Goal: Information Seeking & Learning: Learn about a topic

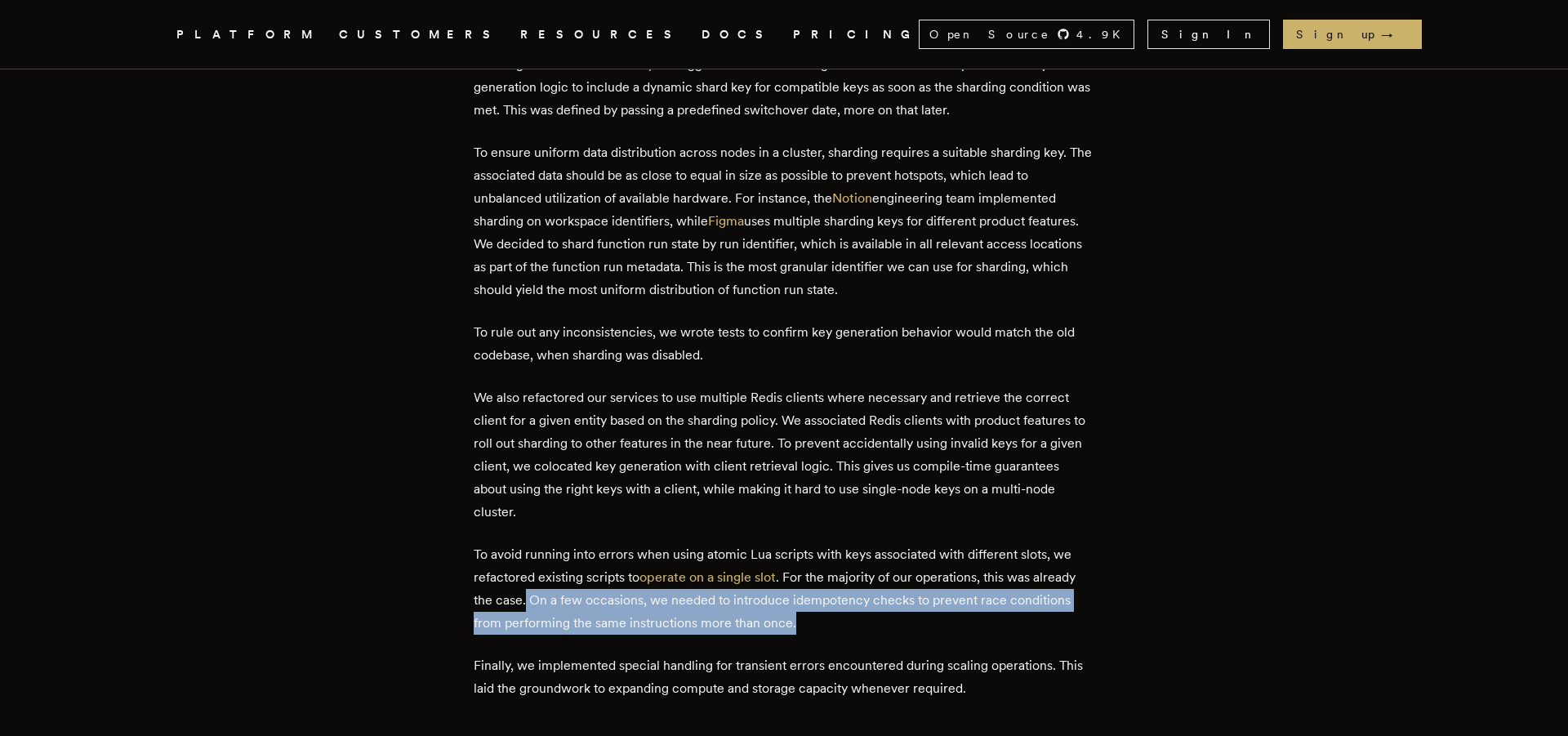
scroll to position [6296, 0]
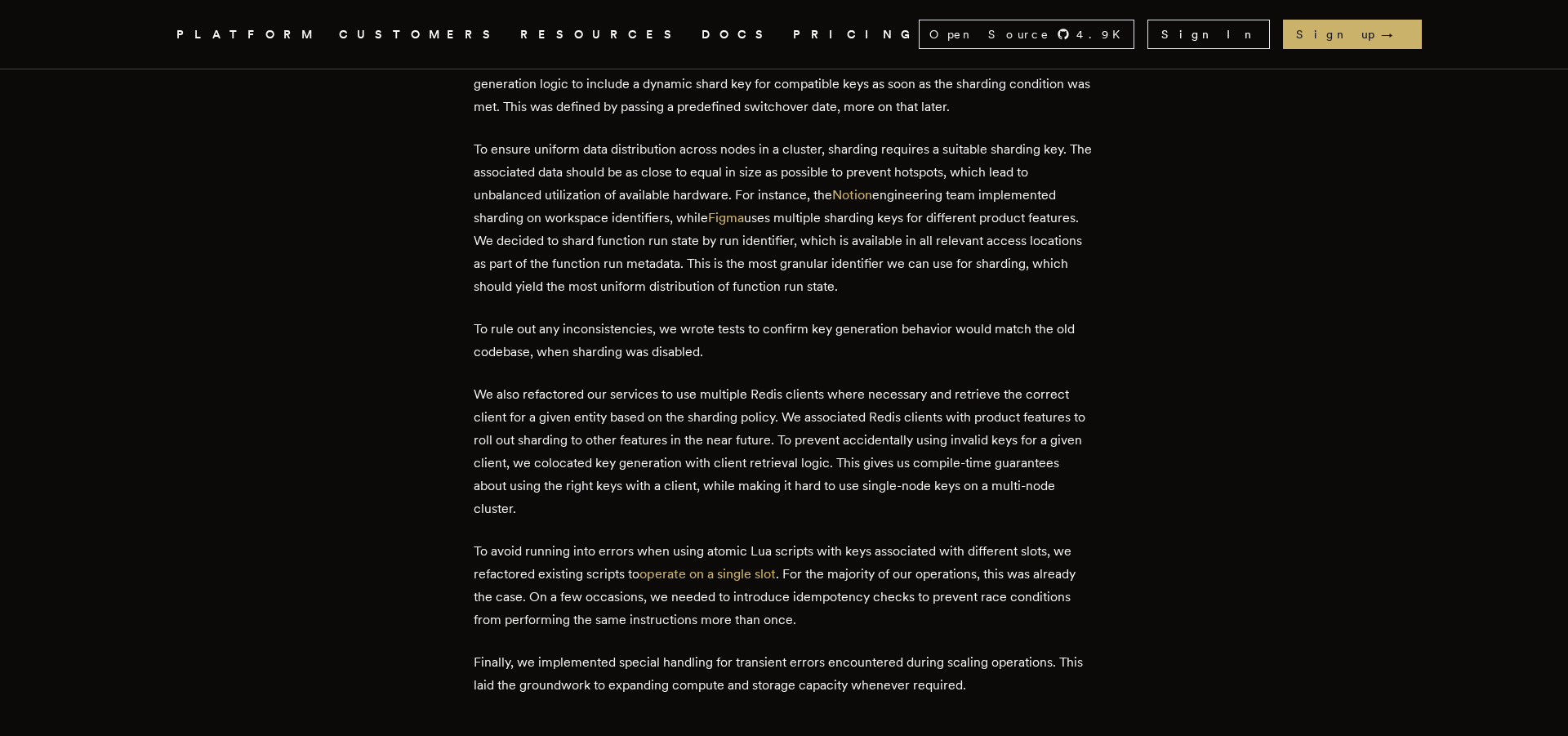
drag, startPoint x: 650, startPoint y: 456, endPoint x: 650, endPoint y: 433, distance: 23.0
drag, startPoint x: 567, startPoint y: 455, endPoint x: 684, endPoint y: 467, distance: 117.6
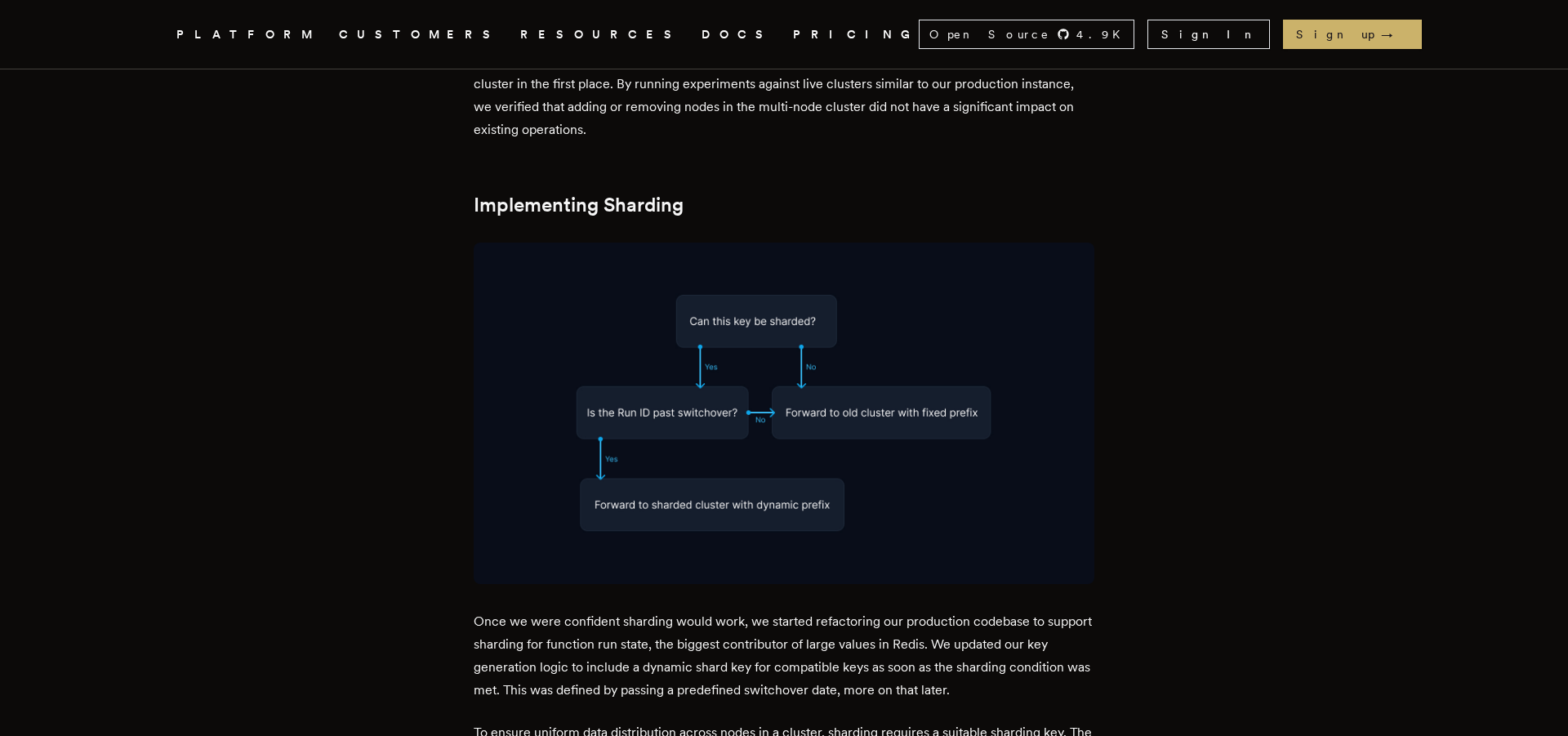
scroll to position [5705, 0]
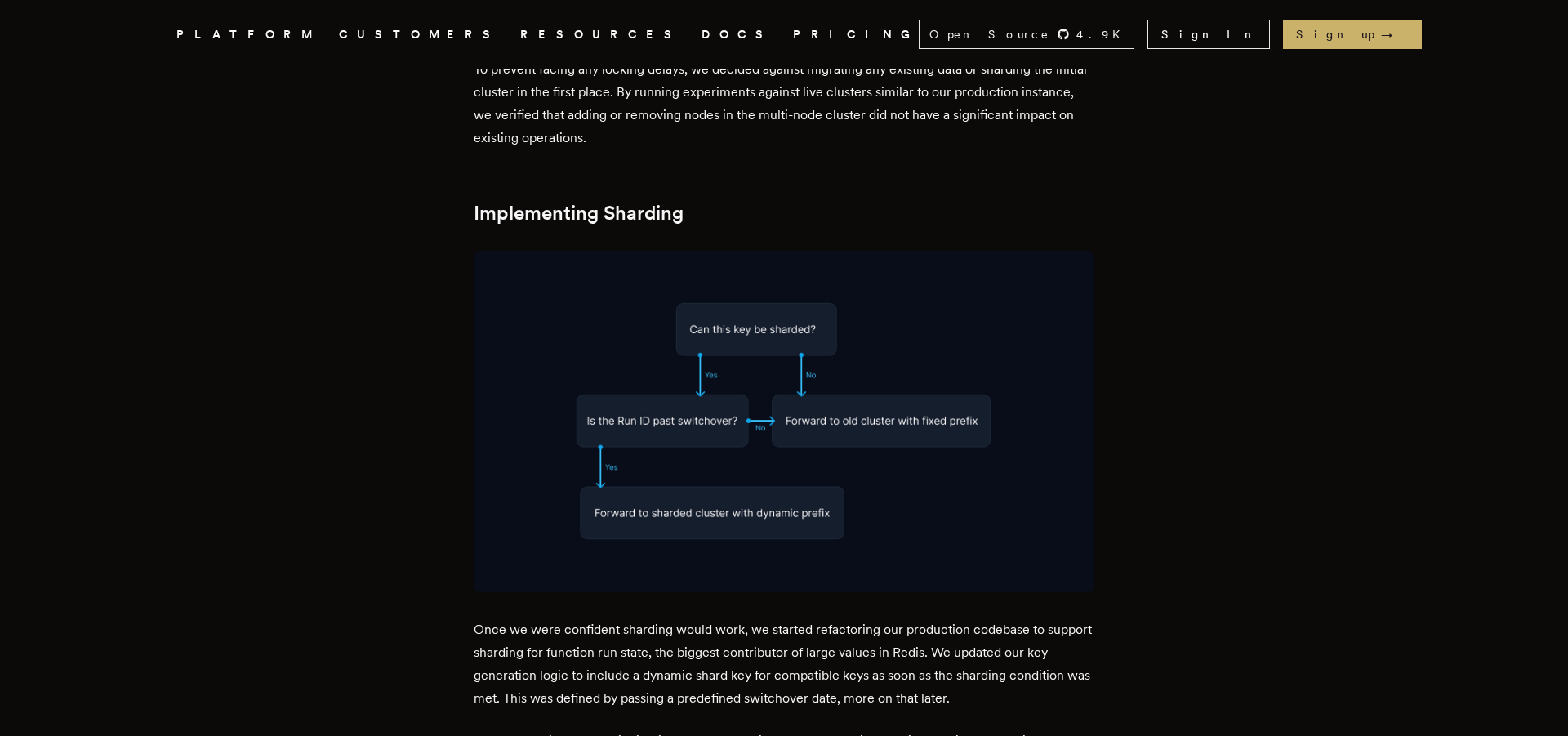
drag, startPoint x: 563, startPoint y: 591, endPoint x: 820, endPoint y: 582, distance: 257.2
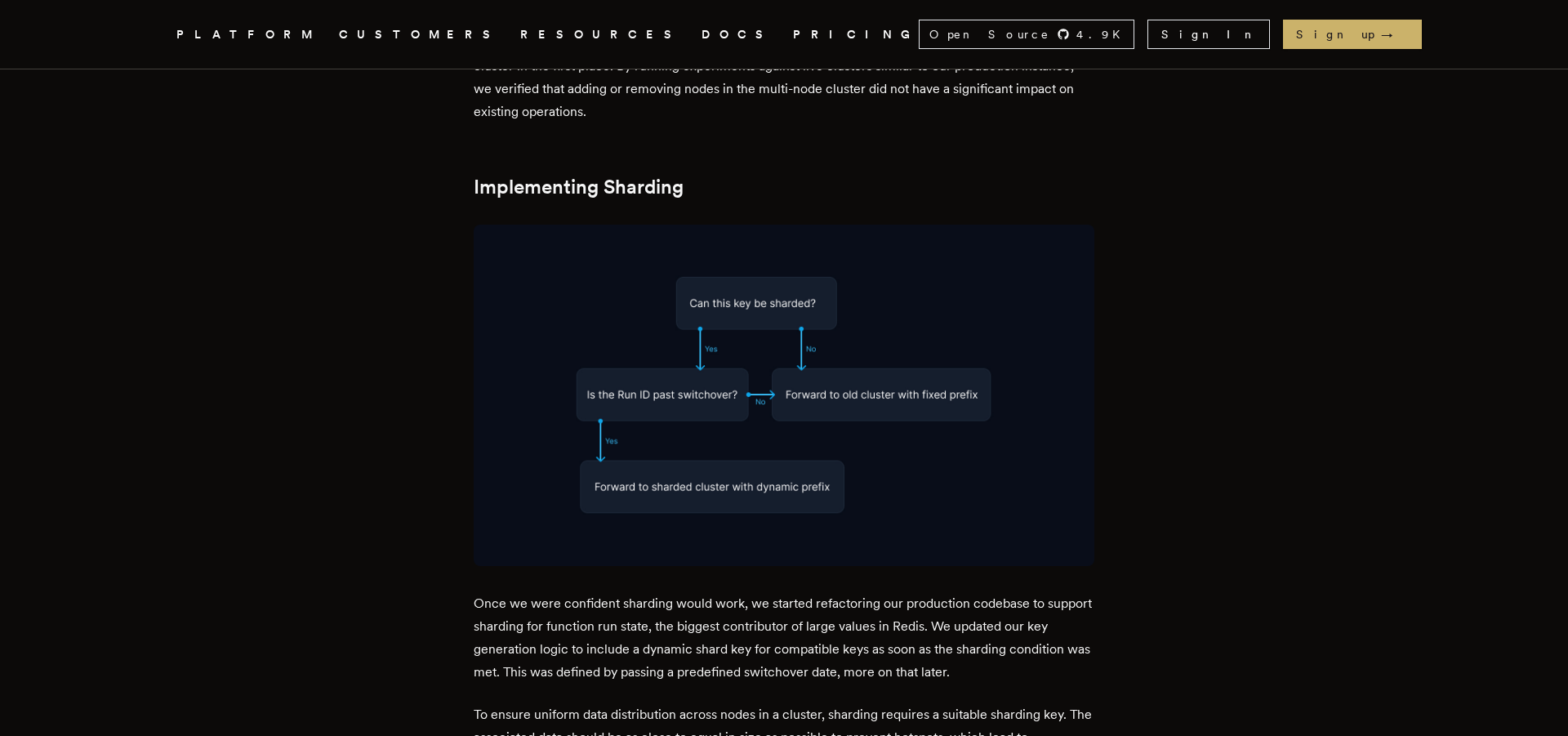
scroll to position [5733, 0]
drag, startPoint x: 572, startPoint y: 507, endPoint x: 716, endPoint y: 506, distance: 144.0
drag, startPoint x: 766, startPoint y: 510, endPoint x: 893, endPoint y: 517, distance: 127.2
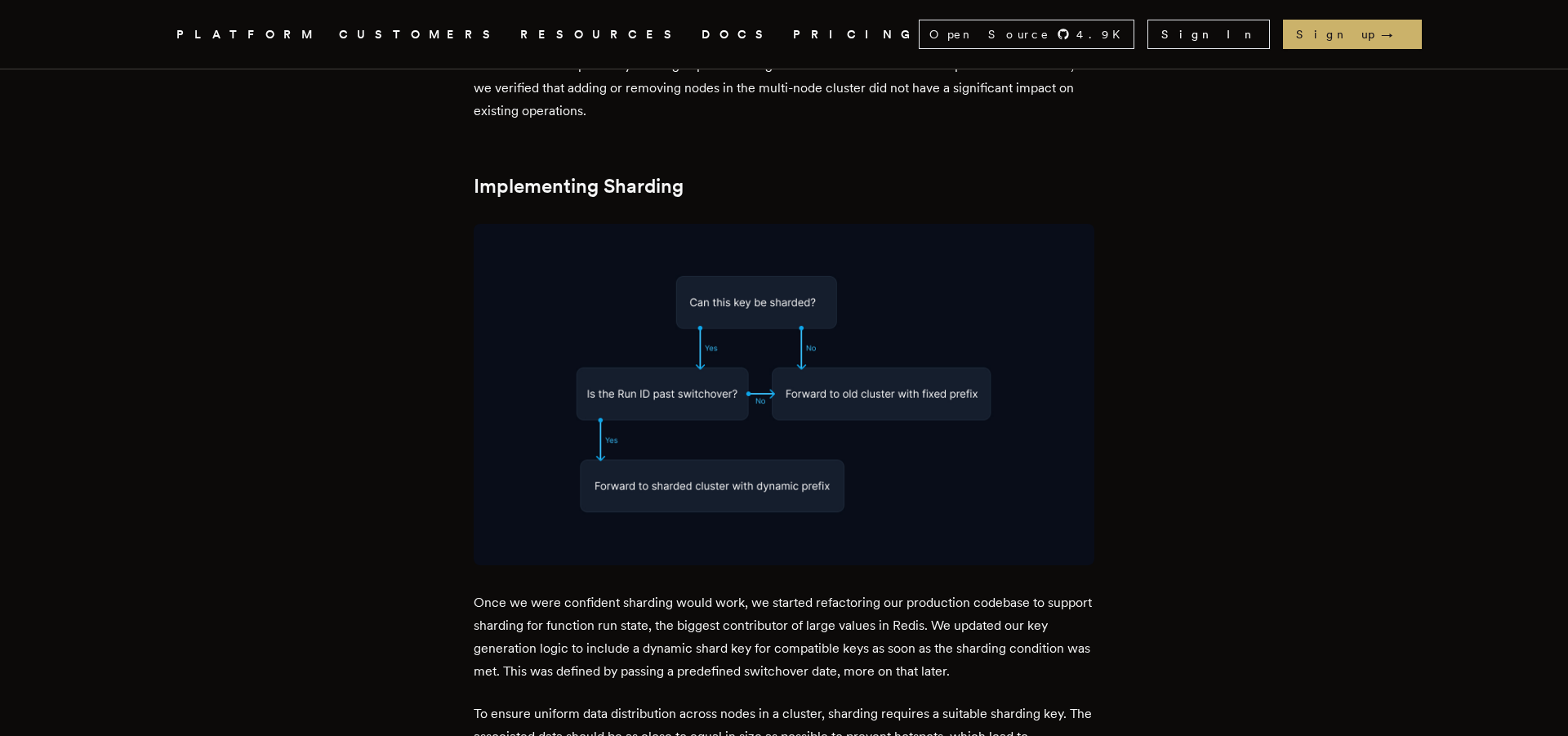
drag, startPoint x: 872, startPoint y: 503, endPoint x: 923, endPoint y: 536, distance: 60.7
drag, startPoint x: 784, startPoint y: 506, endPoint x: 787, endPoint y: 528, distance: 22.2
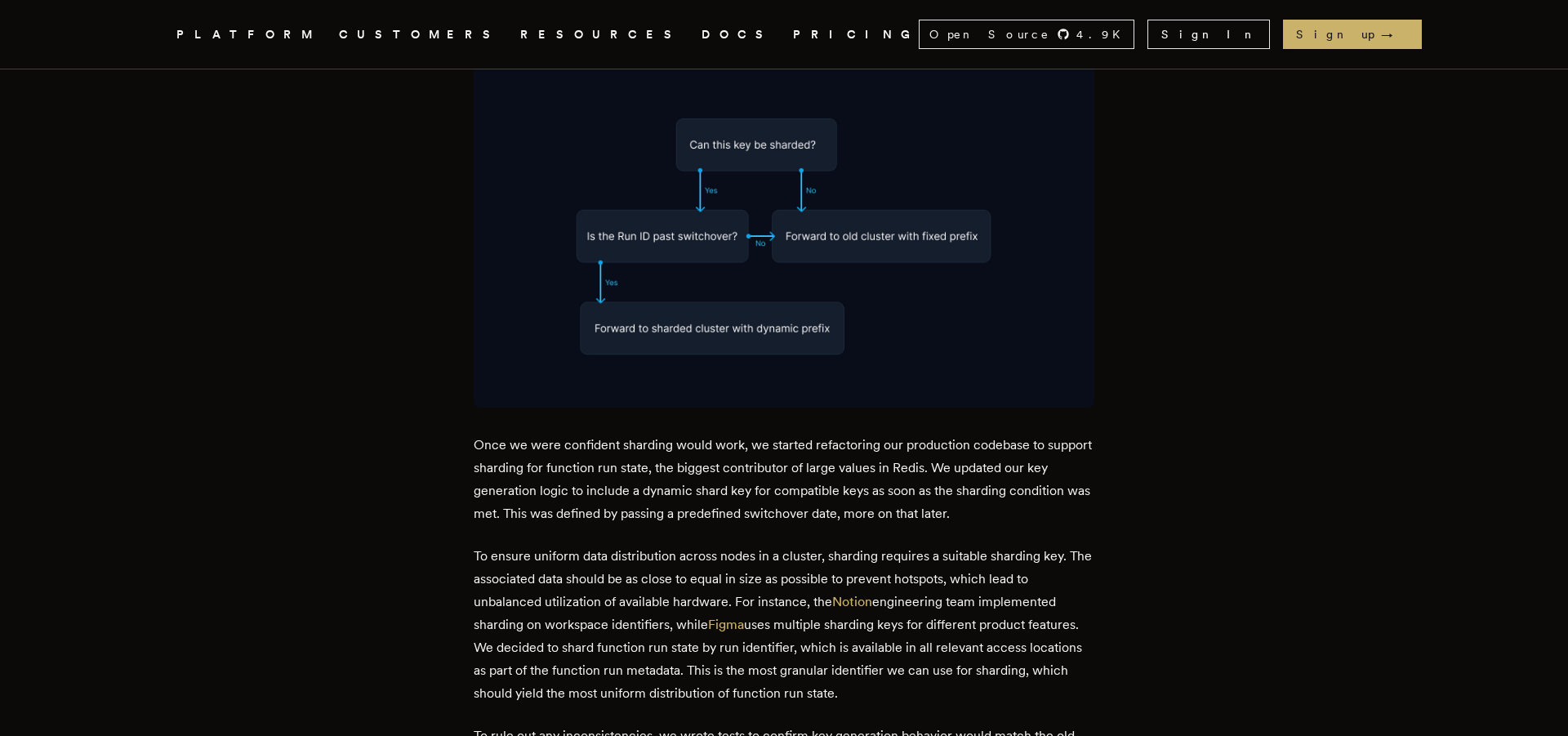
scroll to position [5877, 0]
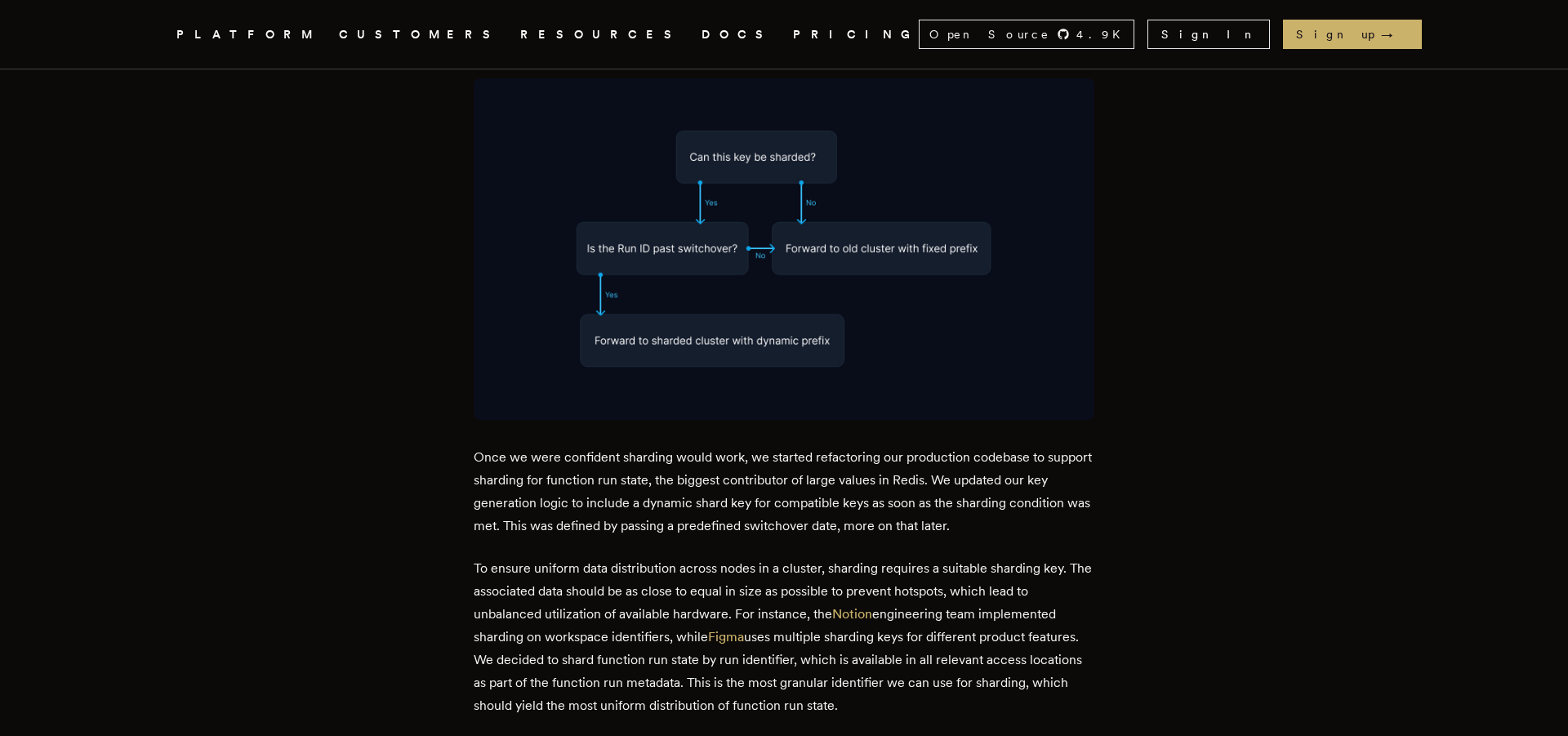
drag, startPoint x: 806, startPoint y: 332, endPoint x: 876, endPoint y: 387, distance: 89.0
drag, startPoint x: 762, startPoint y: 357, endPoint x: 905, endPoint y: 389, distance: 146.5
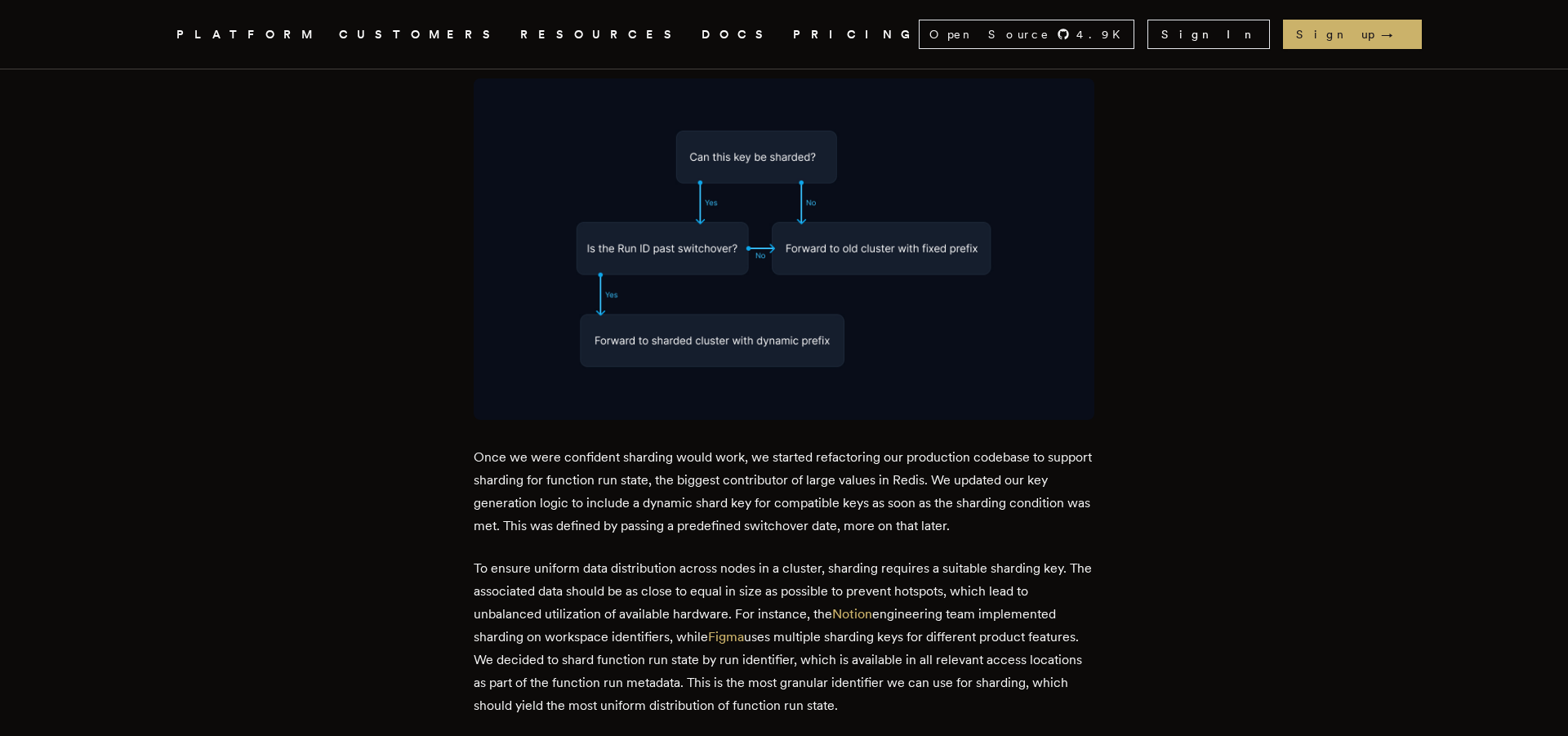
drag, startPoint x: 578, startPoint y: 374, endPoint x: 670, endPoint y: 424, distance: 104.7
drag, startPoint x: 808, startPoint y: 358, endPoint x: 915, endPoint y: 474, distance: 157.8
